Goal: Information Seeking & Learning: Learn about a topic

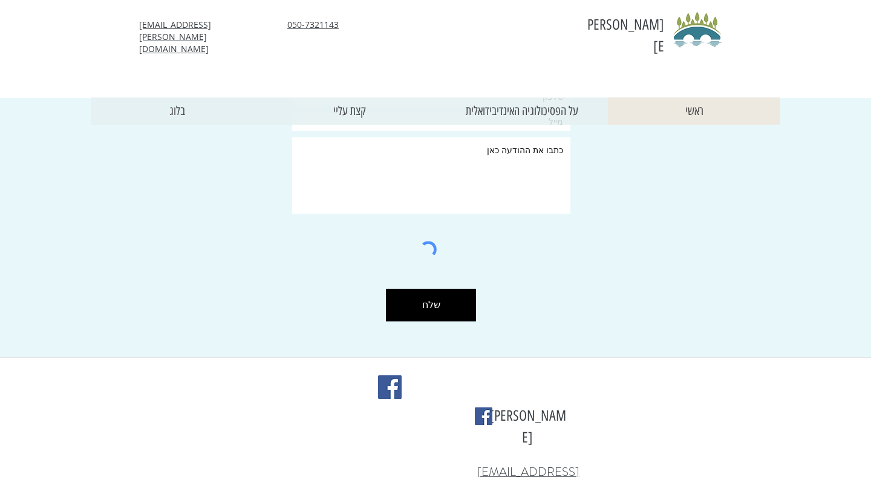
scroll to position [1268, 0]
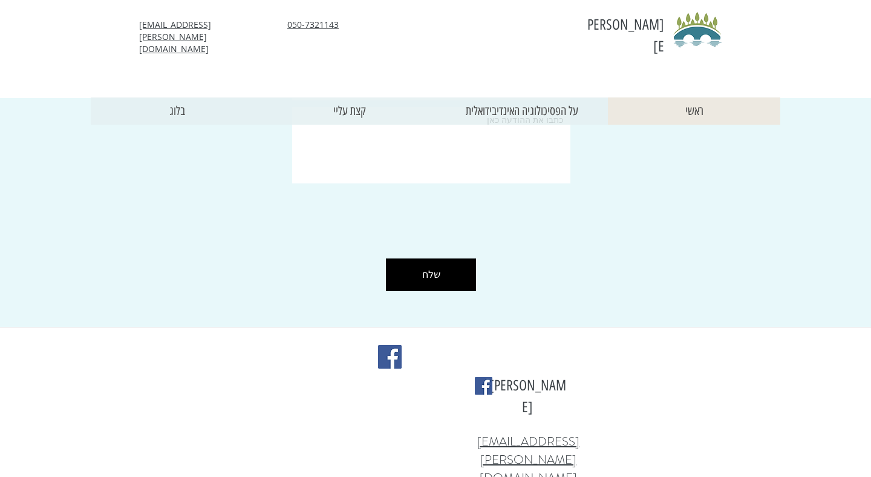
click at [358, 107] on textarea at bounding box center [431, 145] width 278 height 76
click at [355, 97] on p "קצת עליי" at bounding box center [349, 110] width 45 height 27
click at [538, 97] on p "על הפסיכולוגיה האינדיבידואלית" at bounding box center [522, 110] width 125 height 27
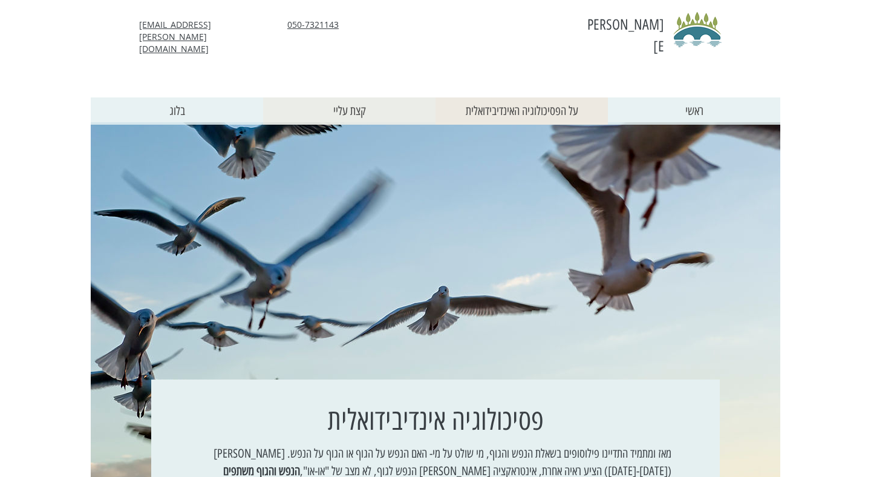
click at [359, 97] on p "קצת עליי" at bounding box center [349, 110] width 45 height 27
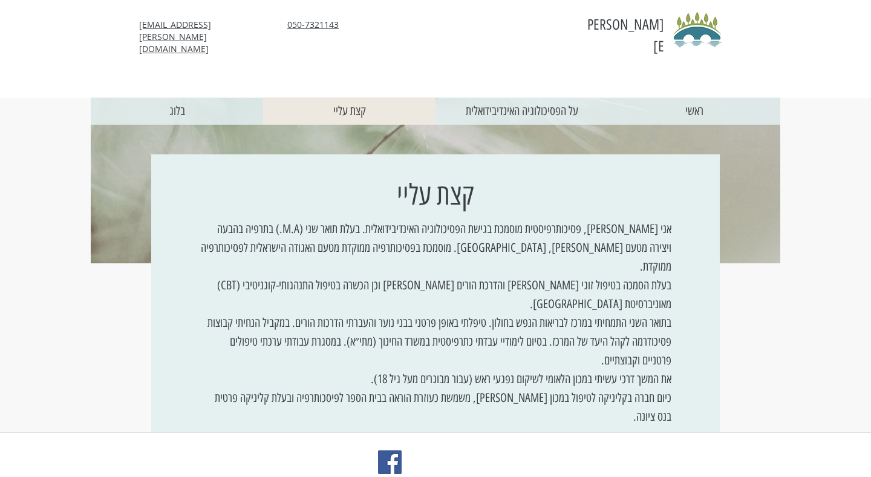
scroll to position [286, 0]
